Goal: Find specific page/section: Find specific page/section

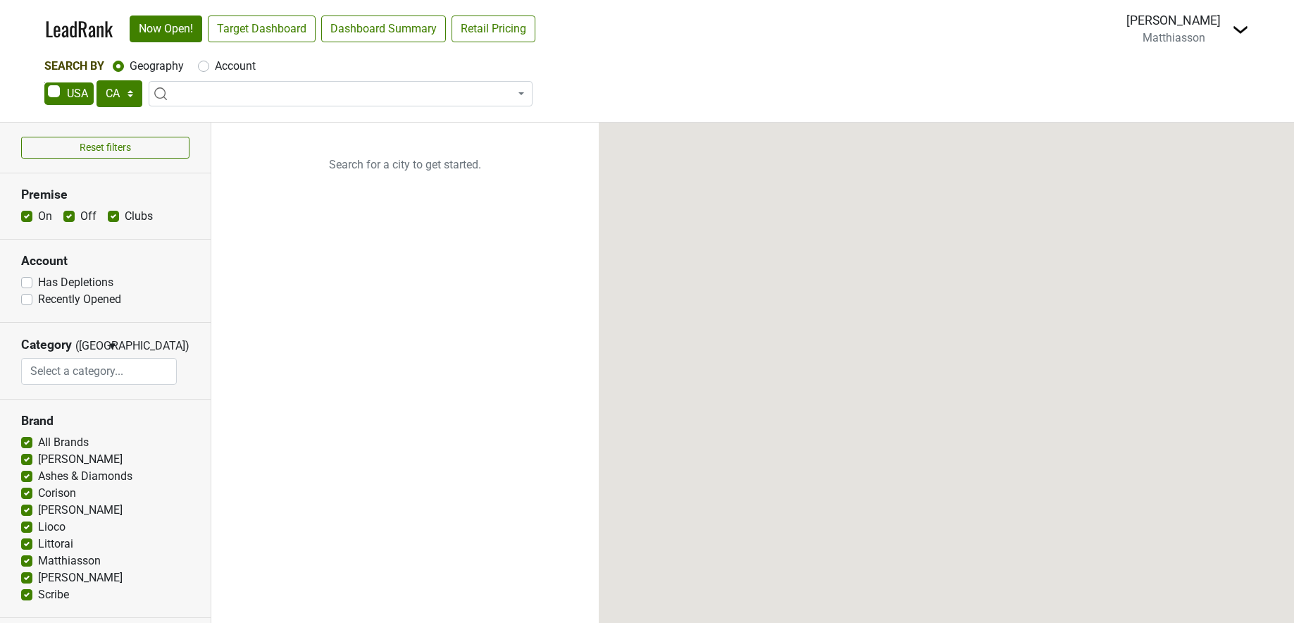
select select "CA"
select select
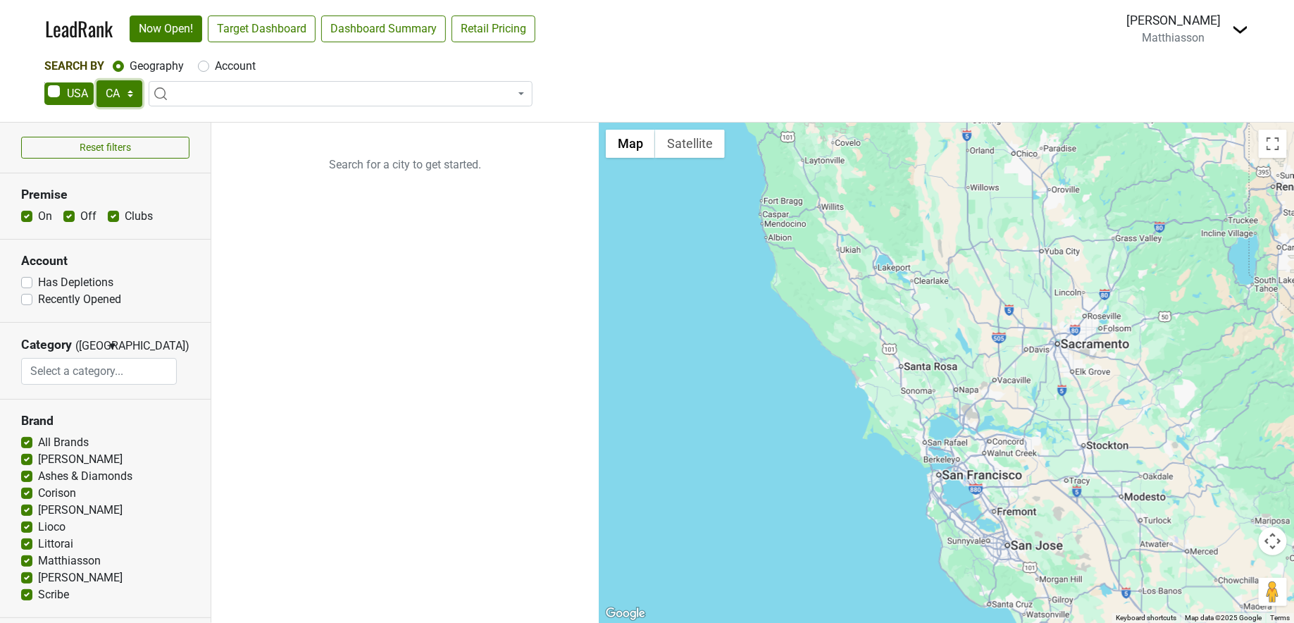
click at [125, 93] on select "AK AL AR AZ CA CO CT DC DE FL [GEOGRAPHIC_DATA] HI IA ID IL IN KS [GEOGRAPHIC_D…" at bounding box center [119, 93] width 46 height 27
select select "NY"
click at [96, 80] on select "AK AL AR AZ CA CO CT DC DE FL [GEOGRAPHIC_DATA] HI IA ID IL IN KS [GEOGRAPHIC_D…" at bounding box center [119, 93] width 46 height 27
type input "m"
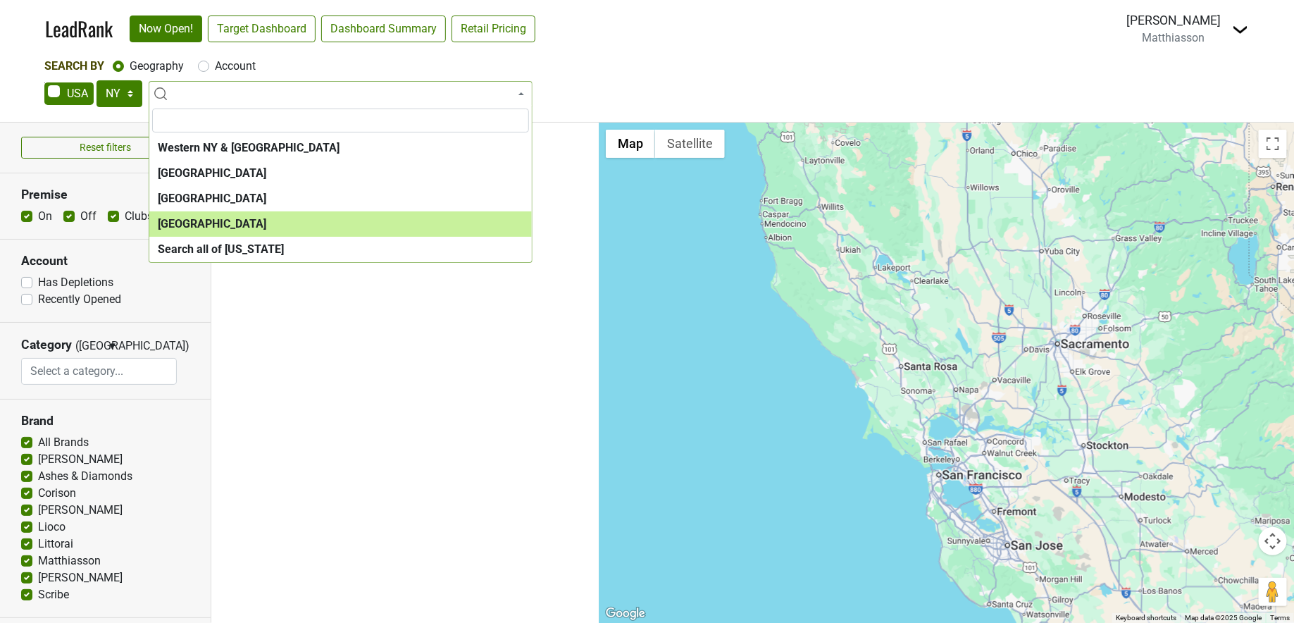
select select "1260"
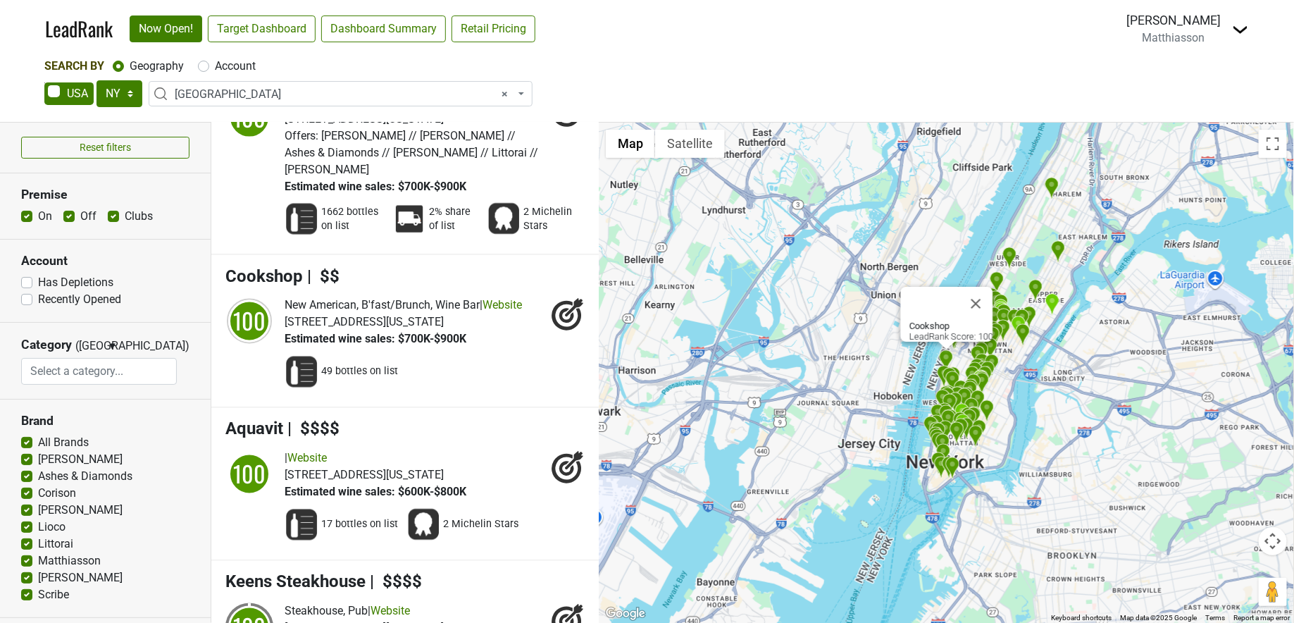
scroll to position [3719, 0]
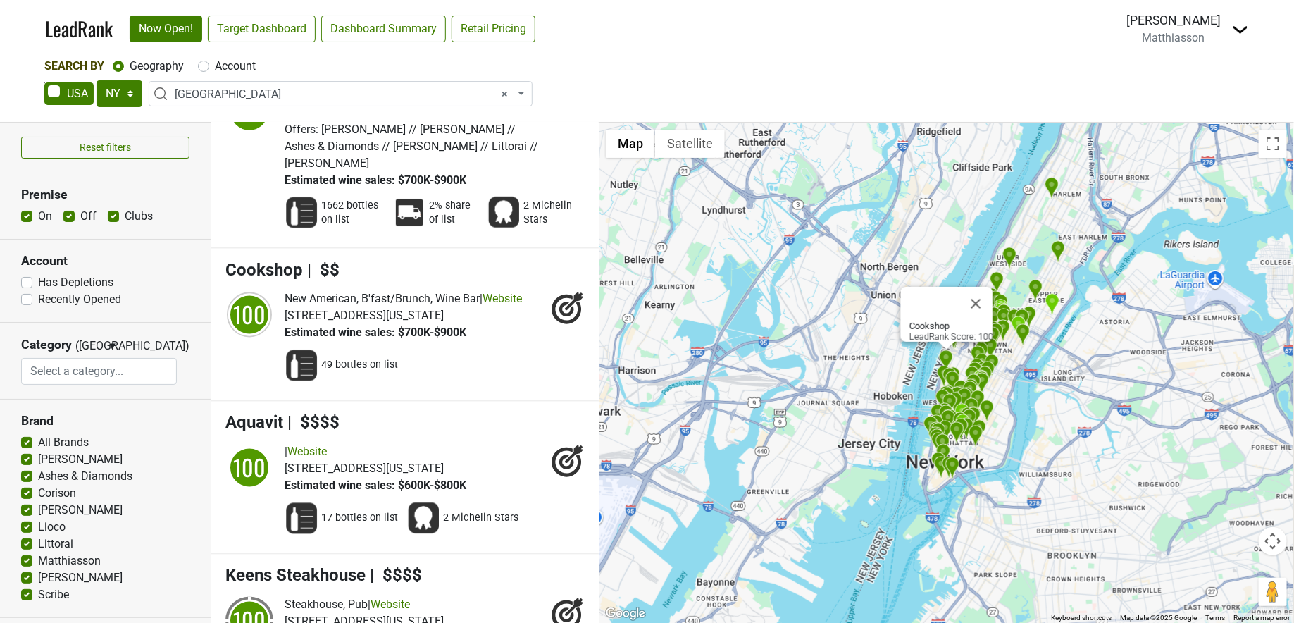
click at [215, 70] on label "Account" at bounding box center [235, 66] width 41 height 17
click at [203, 70] on input "Account" at bounding box center [203, 65] width 11 height 14
radio input "true"
select select
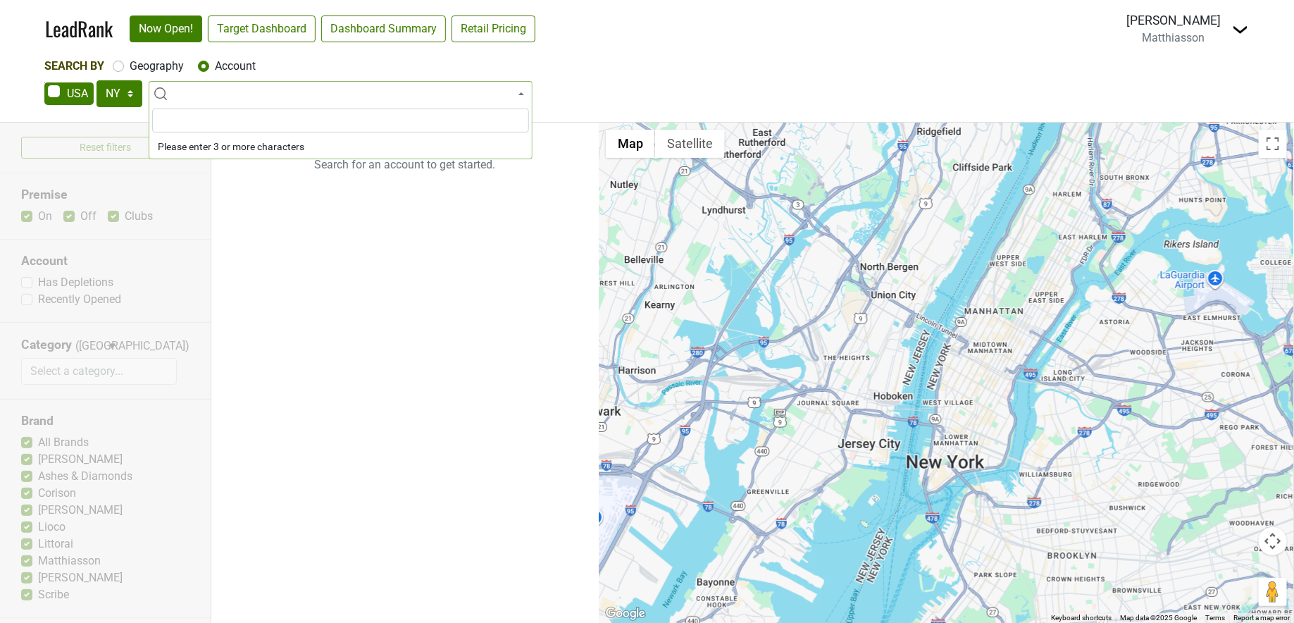
scroll to position [0, 0]
type input "aska"
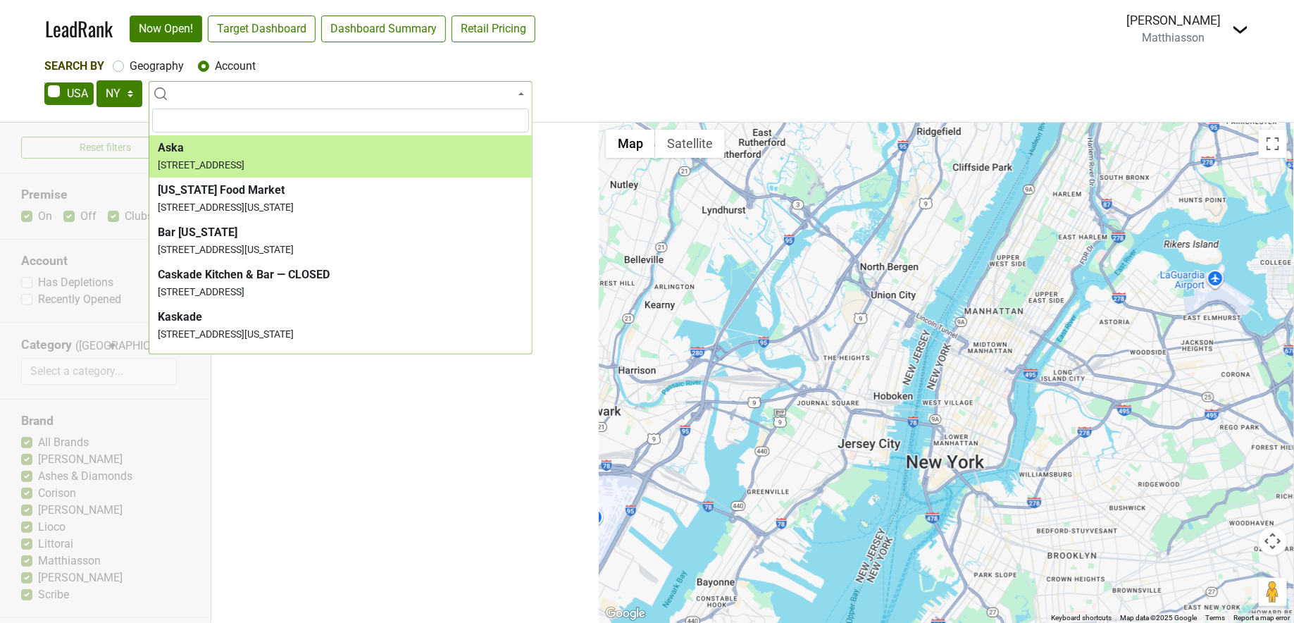
select select "133093"
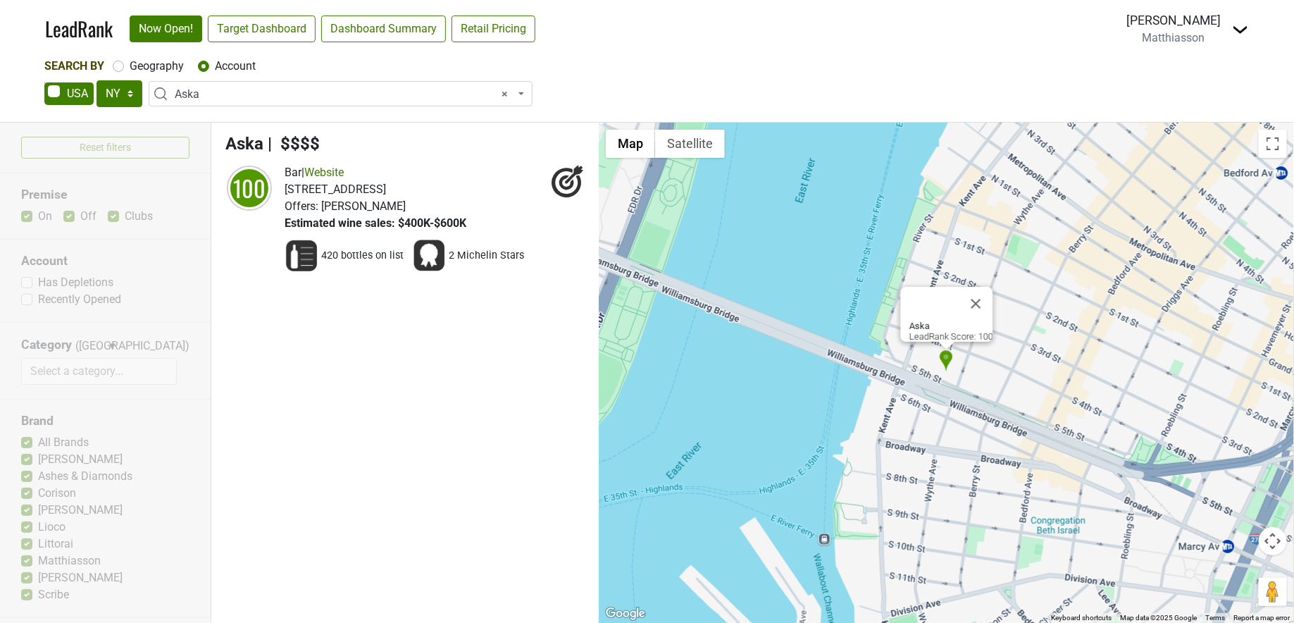
click at [500, 97] on span "× Aska" at bounding box center [345, 94] width 340 height 17
type input "avrA"
click at [408, 359] on ul "Aska | $$$$ 100 Bar | Website [STREET_ADDRESS] Offers:" at bounding box center [404, 373] width 387 height 500
click at [292, 107] on div "AK AL AR AZ CA CO CT DC DE FL [GEOGRAPHIC_DATA] HI IA ID IL IN KS [GEOGRAPHIC_D…" at bounding box center [646, 95] width 1205 height 30
click at [262, 103] on span "× Aska" at bounding box center [341, 93] width 384 height 25
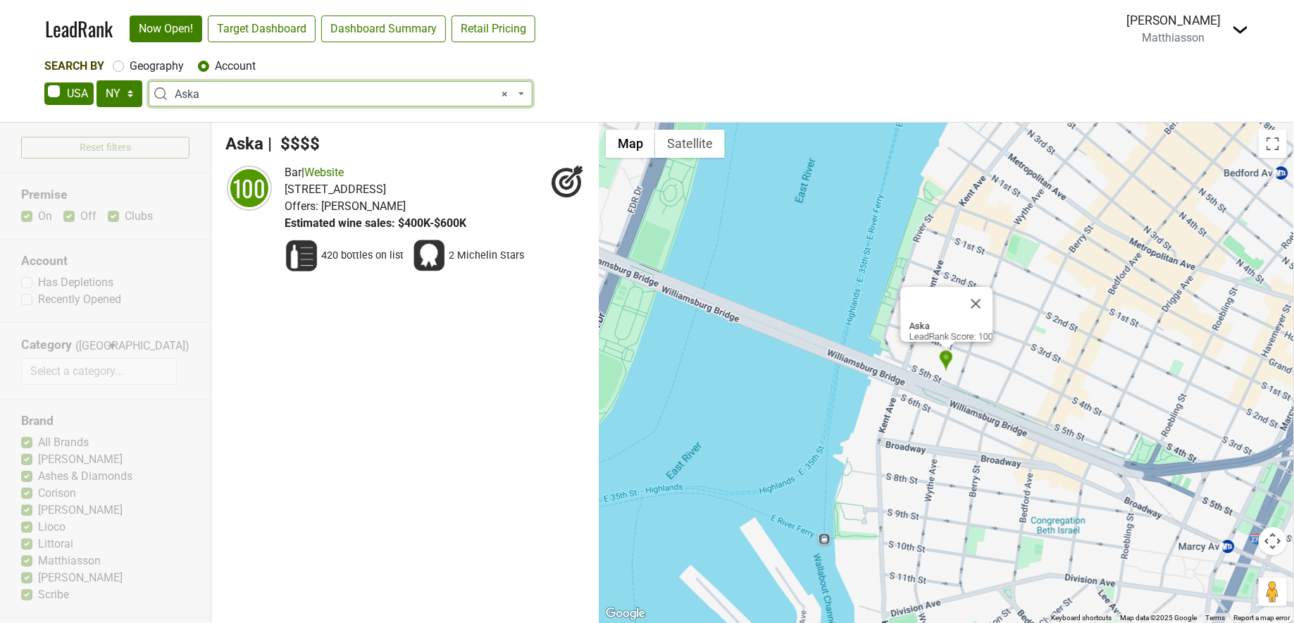
click at [262, 103] on span "× Aska" at bounding box center [341, 93] width 384 height 25
click at [499, 95] on span "× Aska" at bounding box center [345, 94] width 340 height 17
select select
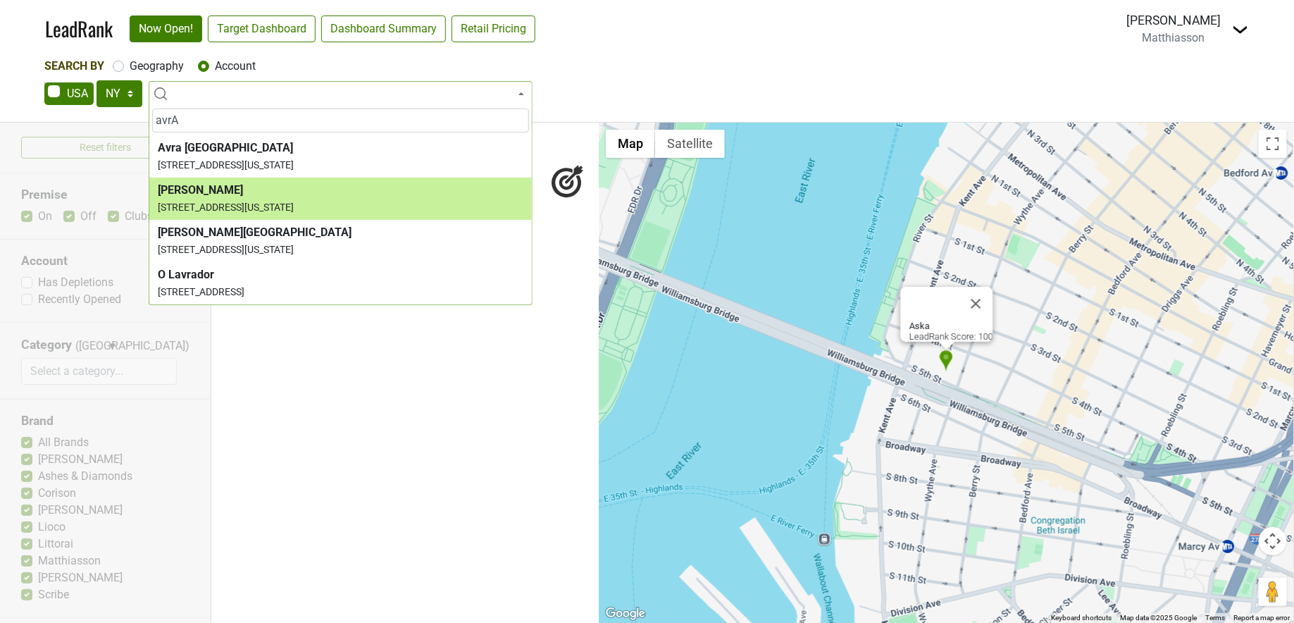
type input "avrA"
select select "122895"
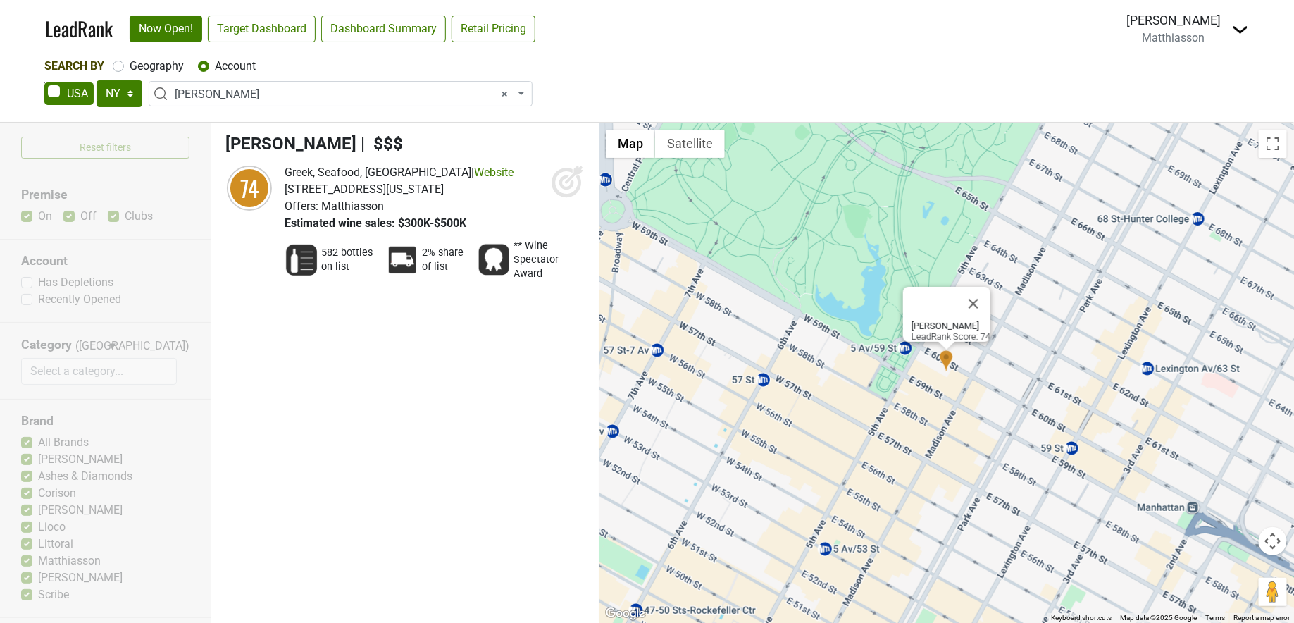
select select
click at [503, 86] on span at bounding box center [341, 93] width 384 height 25
click at [563, 180] on icon at bounding box center [568, 181] width 34 height 34
click at [520, 92] on b at bounding box center [521, 93] width 6 height 3
type input "Chez Margaux"
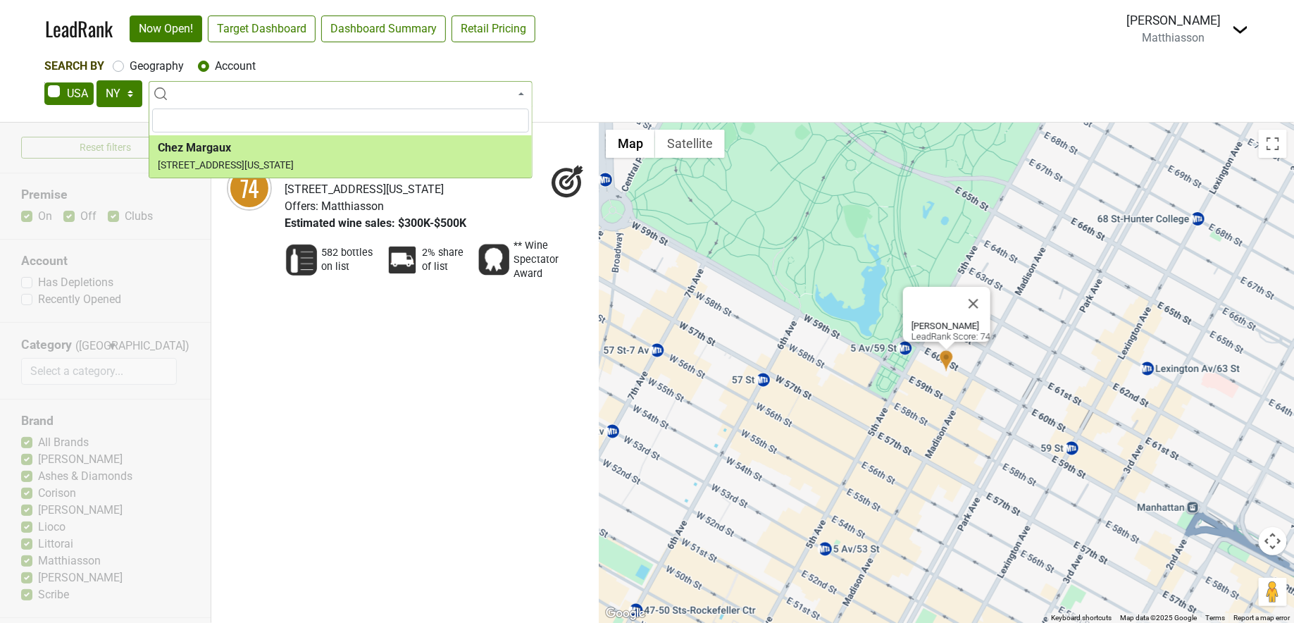
select select "124453711"
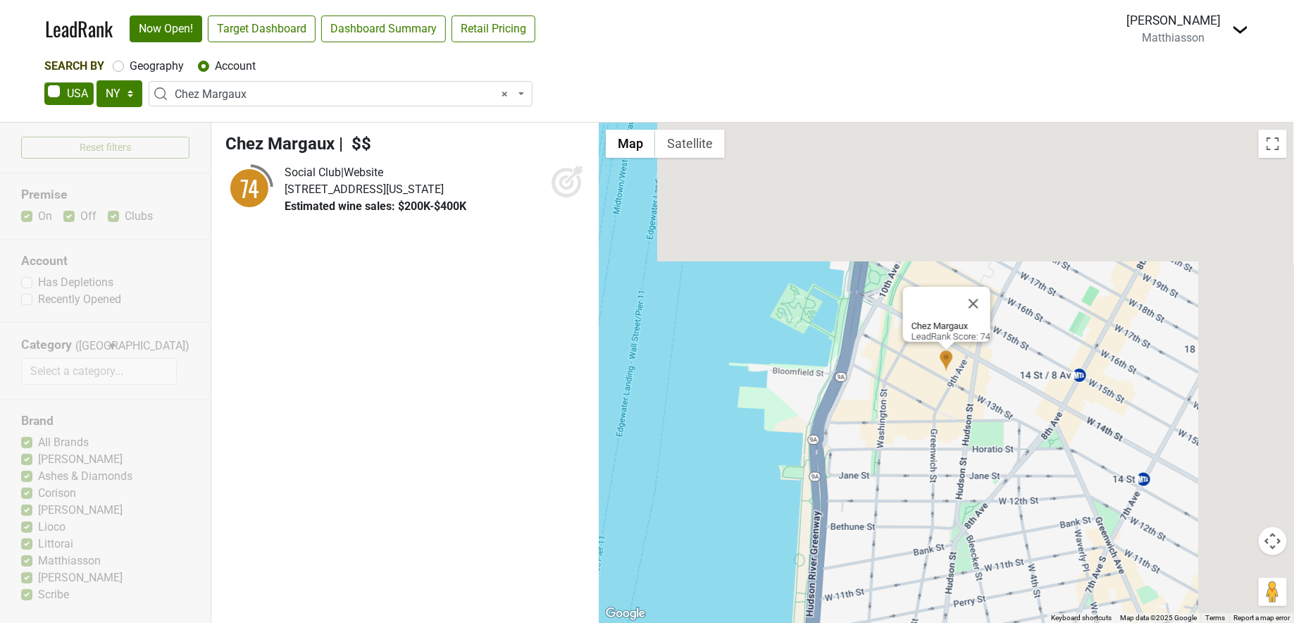
select select
type input "kikos"
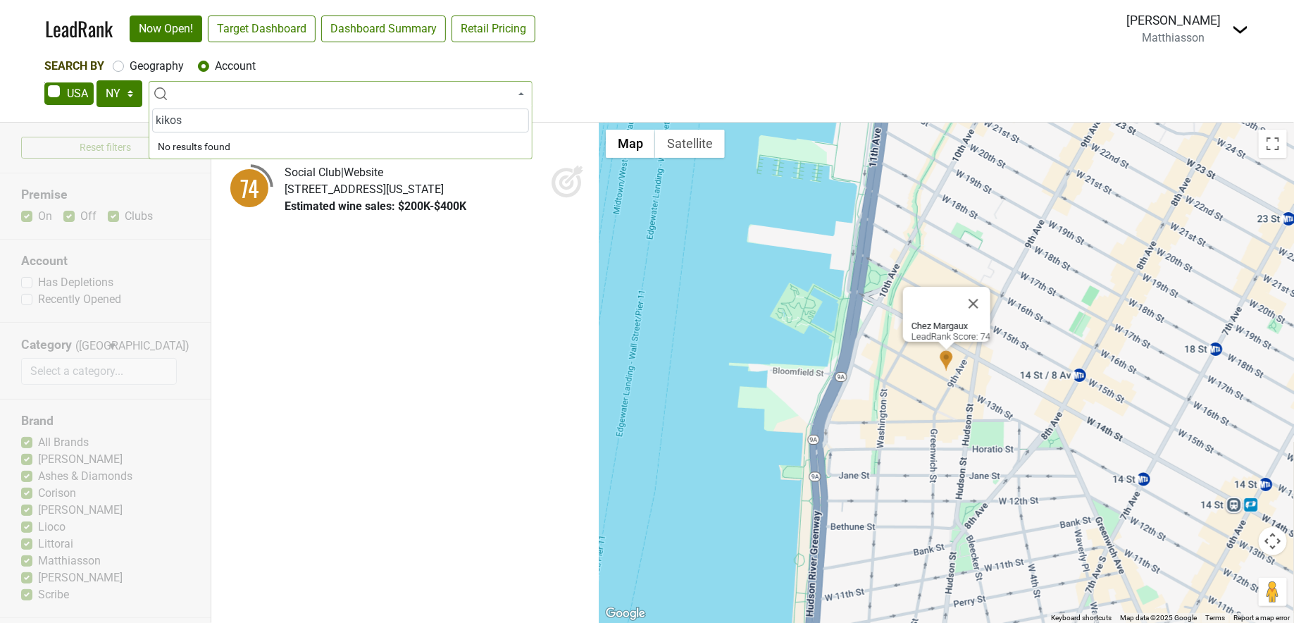
click at [292, 127] on input "kikos" at bounding box center [340, 120] width 377 height 24
click at [257, 344] on ul "Chez Margaux | $$ 74 Social Club | Website" at bounding box center [404, 373] width 387 height 500
click at [480, 91] on span at bounding box center [341, 93] width 384 height 25
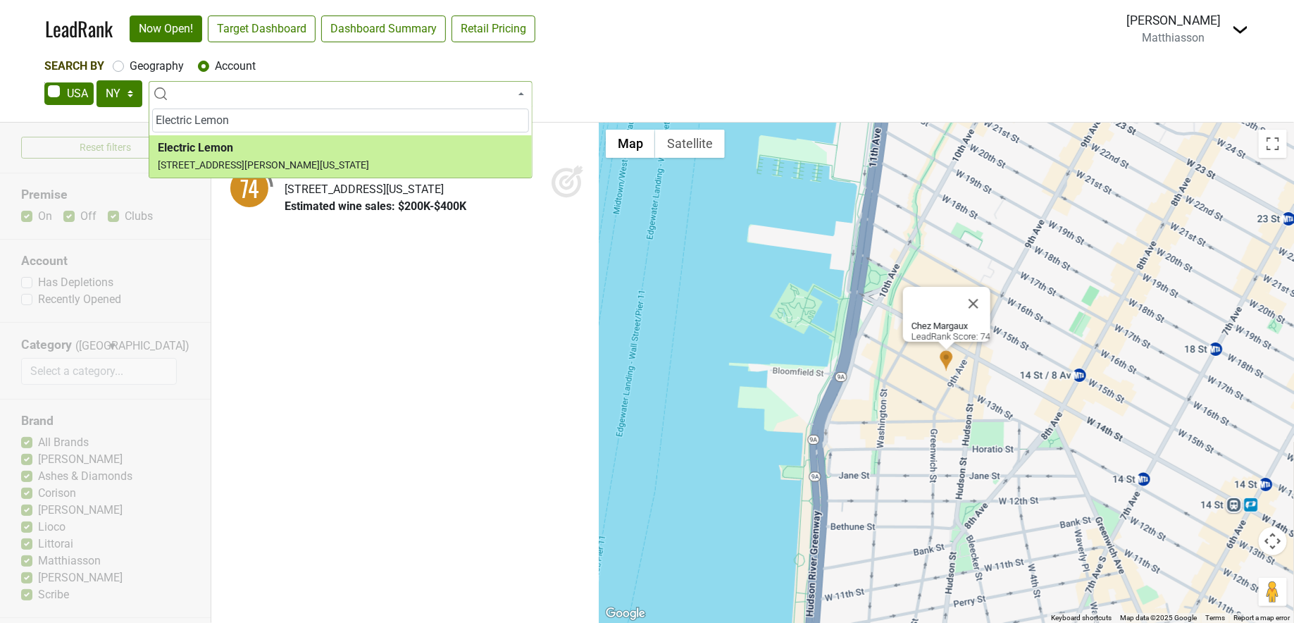
type input "Electric Lemon"
select select "123797653"
